Goal: Entertainment & Leisure: Consume media (video, audio)

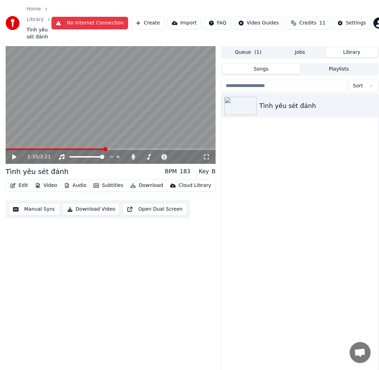
click at [78, 186] on button "Audio" at bounding box center [75, 186] width 28 height 10
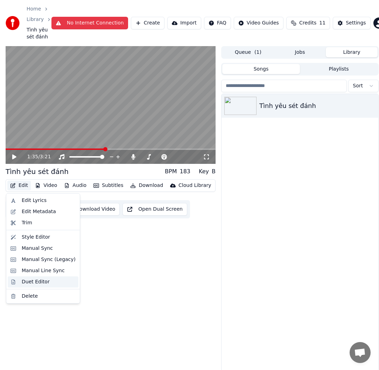
click at [49, 283] on div "Duet Editor" at bounding box center [49, 282] width 54 height 7
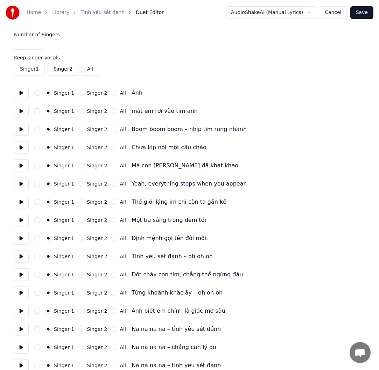
click at [47, 94] on icon "button" at bounding box center [48, 93] width 3 height 3
click at [37, 93] on button "button" at bounding box center [37, 93] width 6 height 6
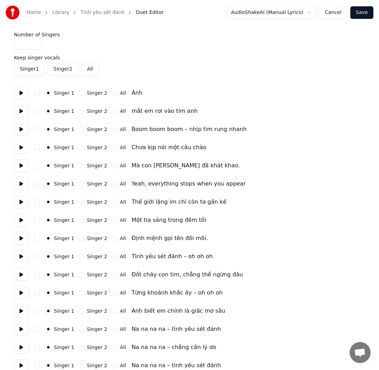
click at [31, 70] on button "Singer 1" at bounding box center [29, 69] width 31 height 13
click at [33, 70] on button "Singer 1" at bounding box center [29, 69] width 31 height 13
click at [62, 71] on button "Singer 2" at bounding box center [63, 69] width 31 height 13
click at [90, 71] on button "All" at bounding box center [90, 69] width 18 height 13
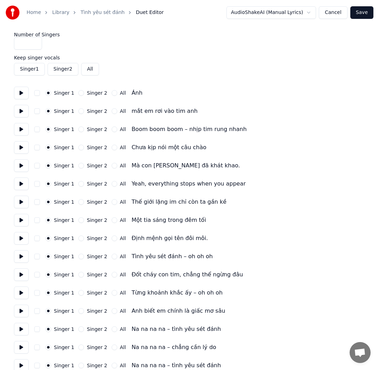
click at [22, 91] on button at bounding box center [21, 93] width 15 height 13
click at [22, 95] on button at bounding box center [21, 93] width 15 height 13
click at [21, 112] on button at bounding box center [21, 111] width 15 height 13
click at [96, 13] on link "Tình yêu sét đánh" at bounding box center [102, 12] width 44 height 7
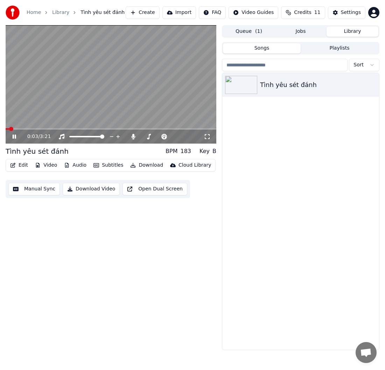
click at [14, 137] on icon at bounding box center [14, 137] width 3 height 4
click at [16, 165] on button "Edit" at bounding box center [18, 165] width 23 height 10
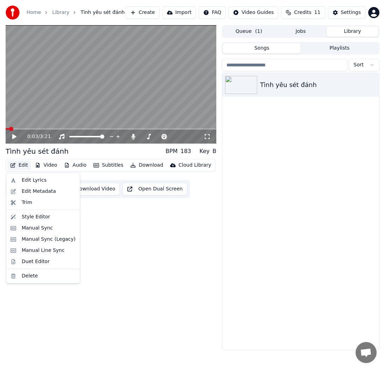
click at [111, 258] on div "0:03 / 3:21 Tình yêu sét đánh BPM 183 Key B Edit Video Audio Subtitles Download…" at bounding box center [111, 187] width 210 height 325
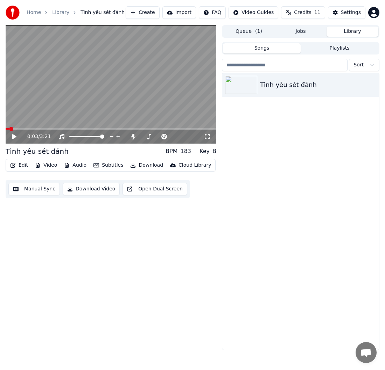
click at [49, 164] on button "Video" at bounding box center [46, 165] width 28 height 10
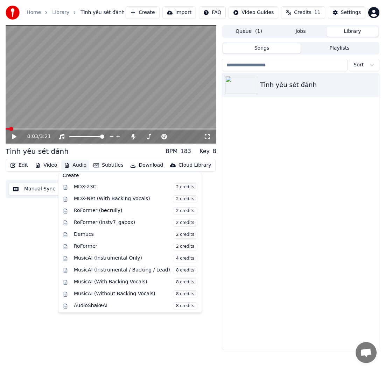
scroll to position [71, 0]
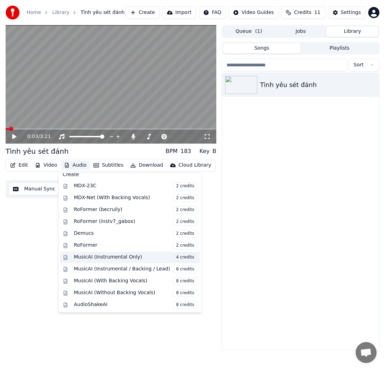
click at [69, 256] on div "MusicAI (Instrumental Only) 4 credits" at bounding box center [130, 258] width 140 height 12
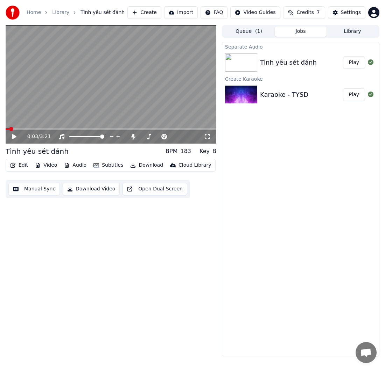
click at [298, 65] on div "Tình yêu sét đánh" at bounding box center [288, 63] width 57 height 10
click at [288, 97] on div "Karaoke - TYSD" at bounding box center [284, 95] width 48 height 10
click at [290, 64] on div "Tình yêu sét đánh" at bounding box center [288, 63] width 57 height 10
click at [352, 64] on button "Play" at bounding box center [354, 62] width 22 height 13
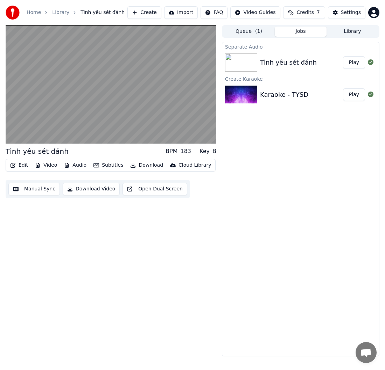
click at [257, 31] on span "( 1 )" at bounding box center [258, 31] width 7 height 7
click at [305, 32] on button "Jobs" at bounding box center [300, 32] width 52 height 10
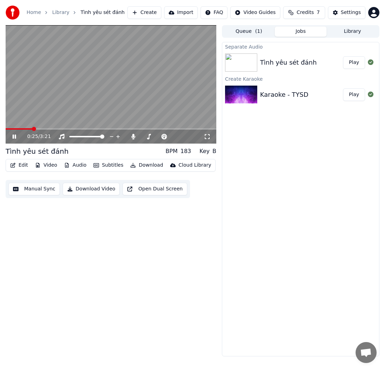
click at [14, 136] on icon at bounding box center [14, 137] width 3 height 4
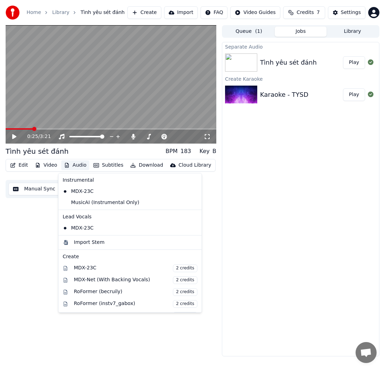
click at [81, 166] on button "Audio" at bounding box center [75, 165] width 28 height 10
click at [273, 216] on div "Separate Audio Tình yêu sét đánh Play Create Karaoke Karaoke - TYSD Play" at bounding box center [300, 199] width 157 height 315
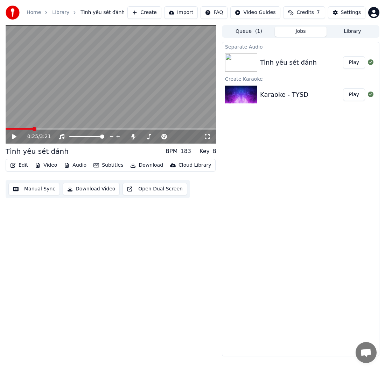
click at [249, 61] on img at bounding box center [241, 62] width 32 height 18
click at [244, 96] on img at bounding box center [241, 95] width 32 height 18
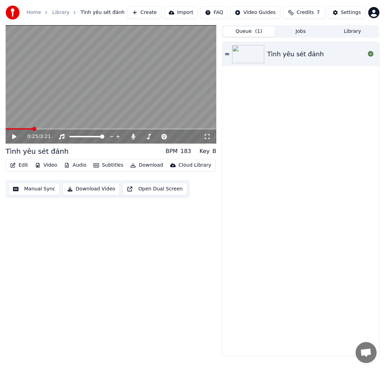
click at [255, 31] on span "( 1 )" at bounding box center [258, 31] width 7 height 7
click at [260, 57] on img at bounding box center [248, 54] width 32 height 18
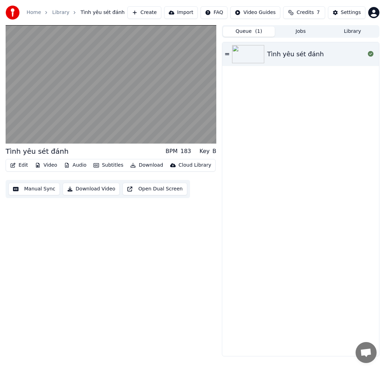
click at [301, 33] on button "Jobs" at bounding box center [300, 32] width 52 height 10
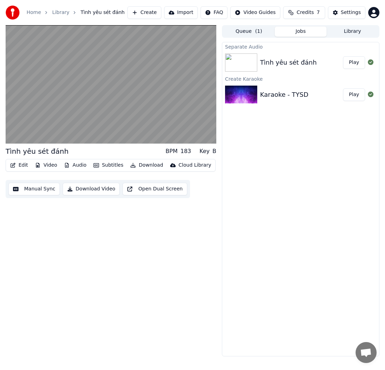
click at [239, 63] on img at bounding box center [241, 62] width 32 height 18
click at [293, 66] on div "Tình yêu sét đánh" at bounding box center [288, 63] width 57 height 10
click at [357, 64] on button "Play" at bounding box center [354, 62] width 22 height 13
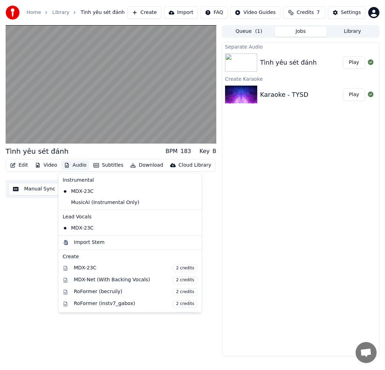
click at [77, 167] on button "Audio" at bounding box center [75, 165] width 28 height 10
click at [214, 206] on div "Tình yêu sét đánh BPM 183 Key B Edit Video Audio Subtitles Download Cloud Libra…" at bounding box center [111, 190] width 210 height 331
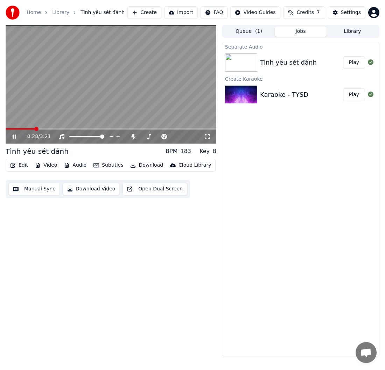
click at [15, 135] on icon at bounding box center [14, 137] width 3 height 4
